Goal: Task Accomplishment & Management: Manage account settings

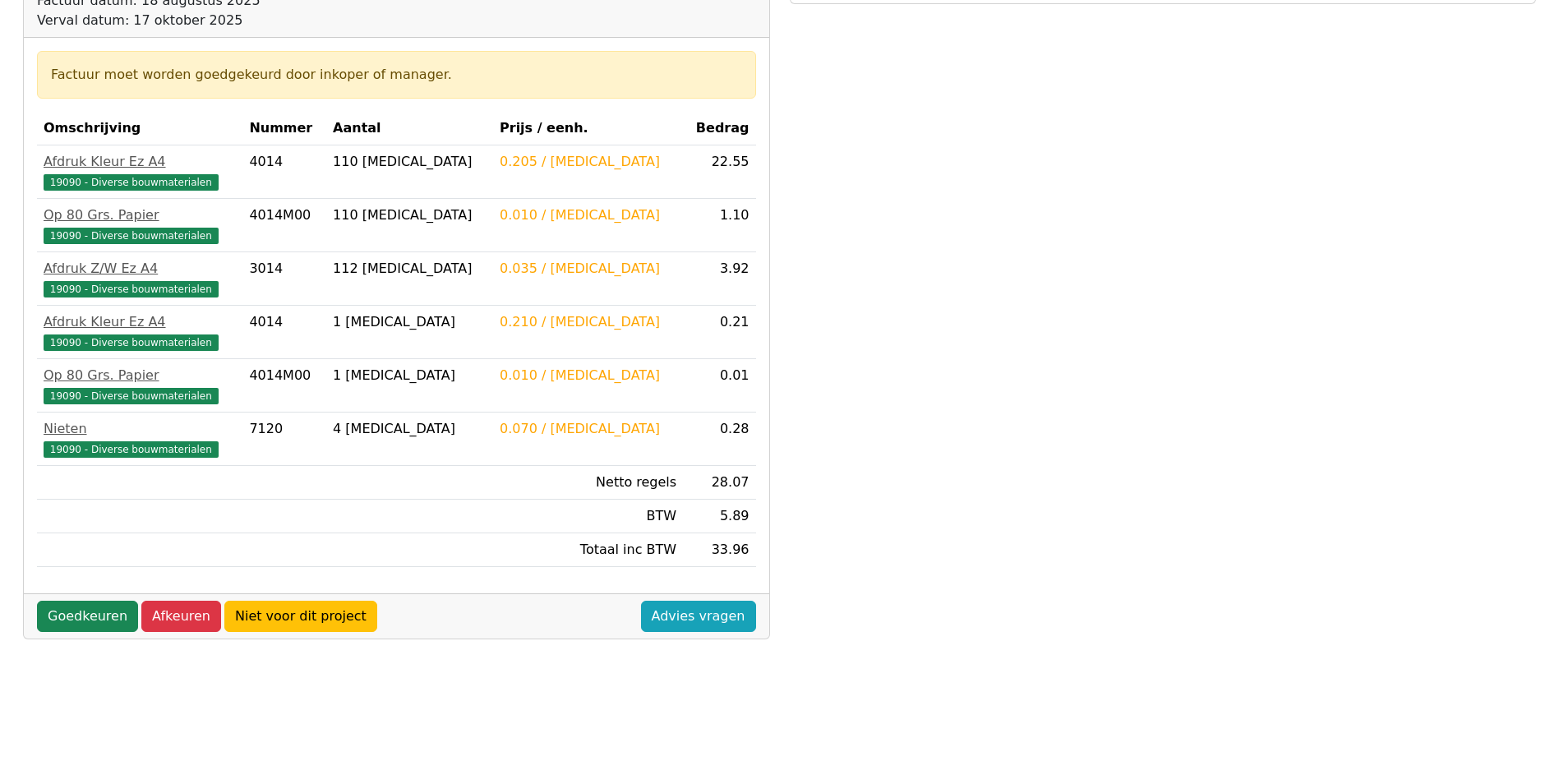
scroll to position [328, 0]
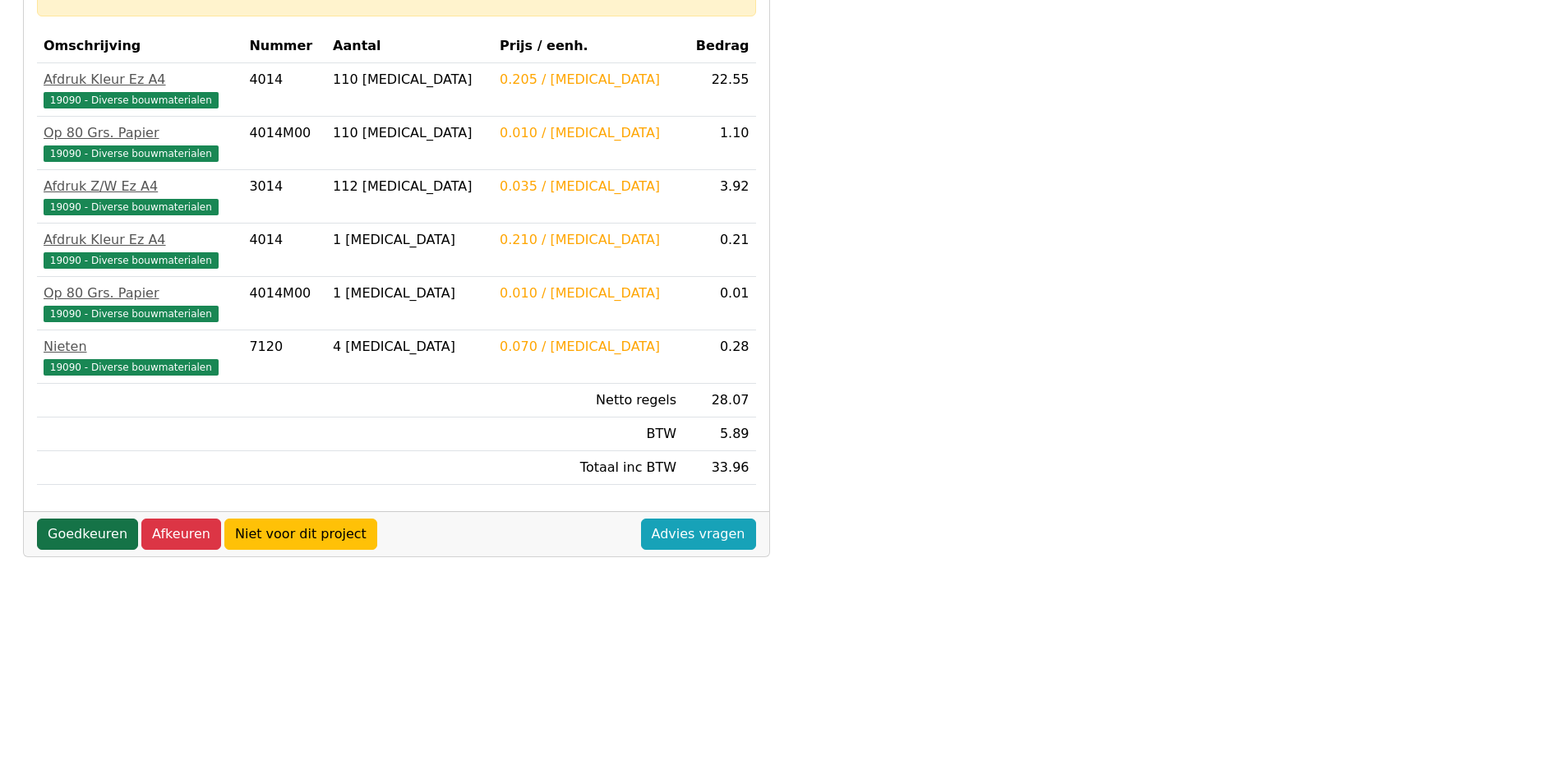
click at [84, 536] on link "Goedkeuren" at bounding box center [88, 534] width 101 height 31
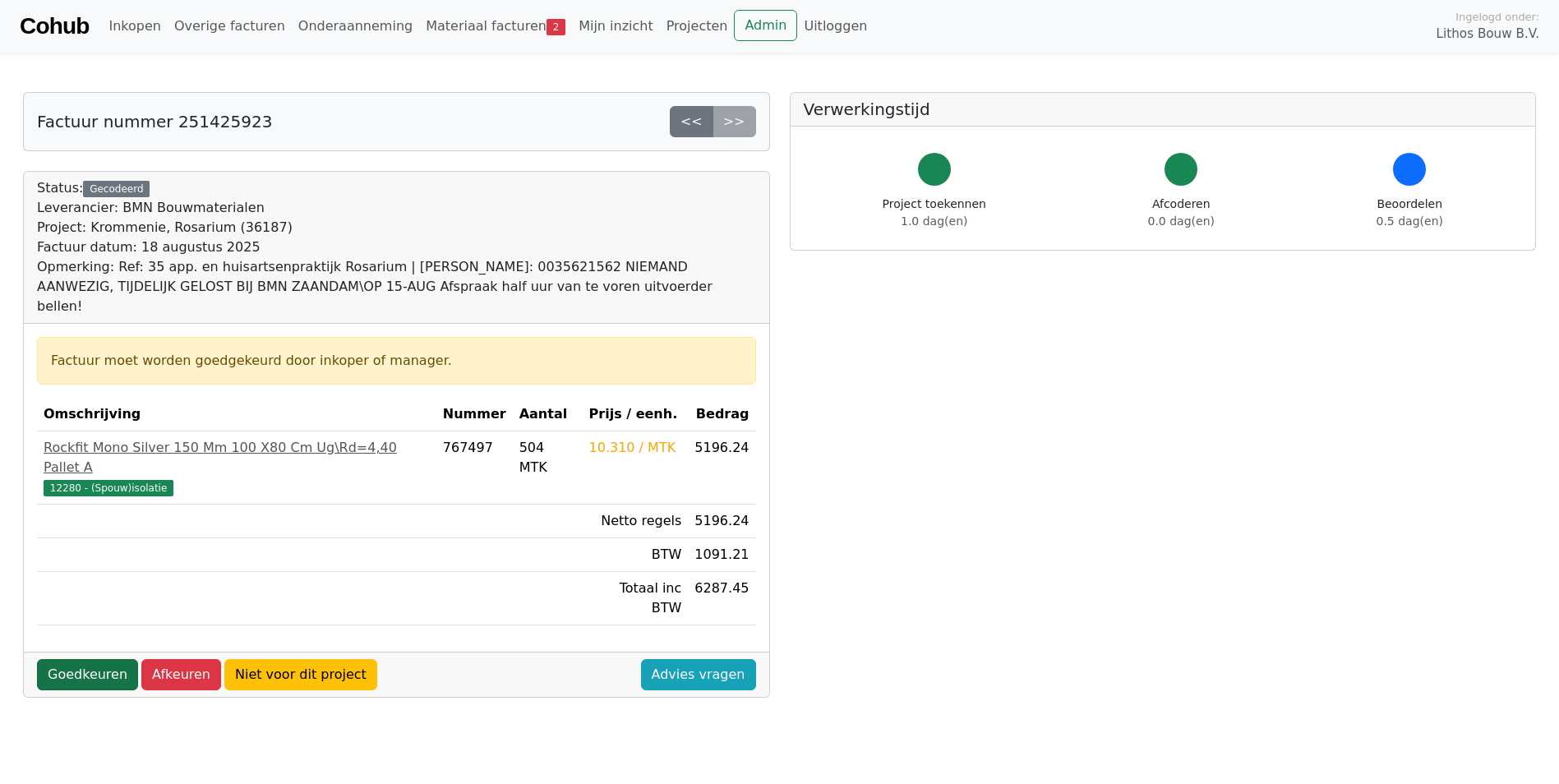
click at [68, 659] on link "Goedkeuren" at bounding box center [88, 674] width 101 height 31
